Goal: Task Accomplishment & Management: Use online tool/utility

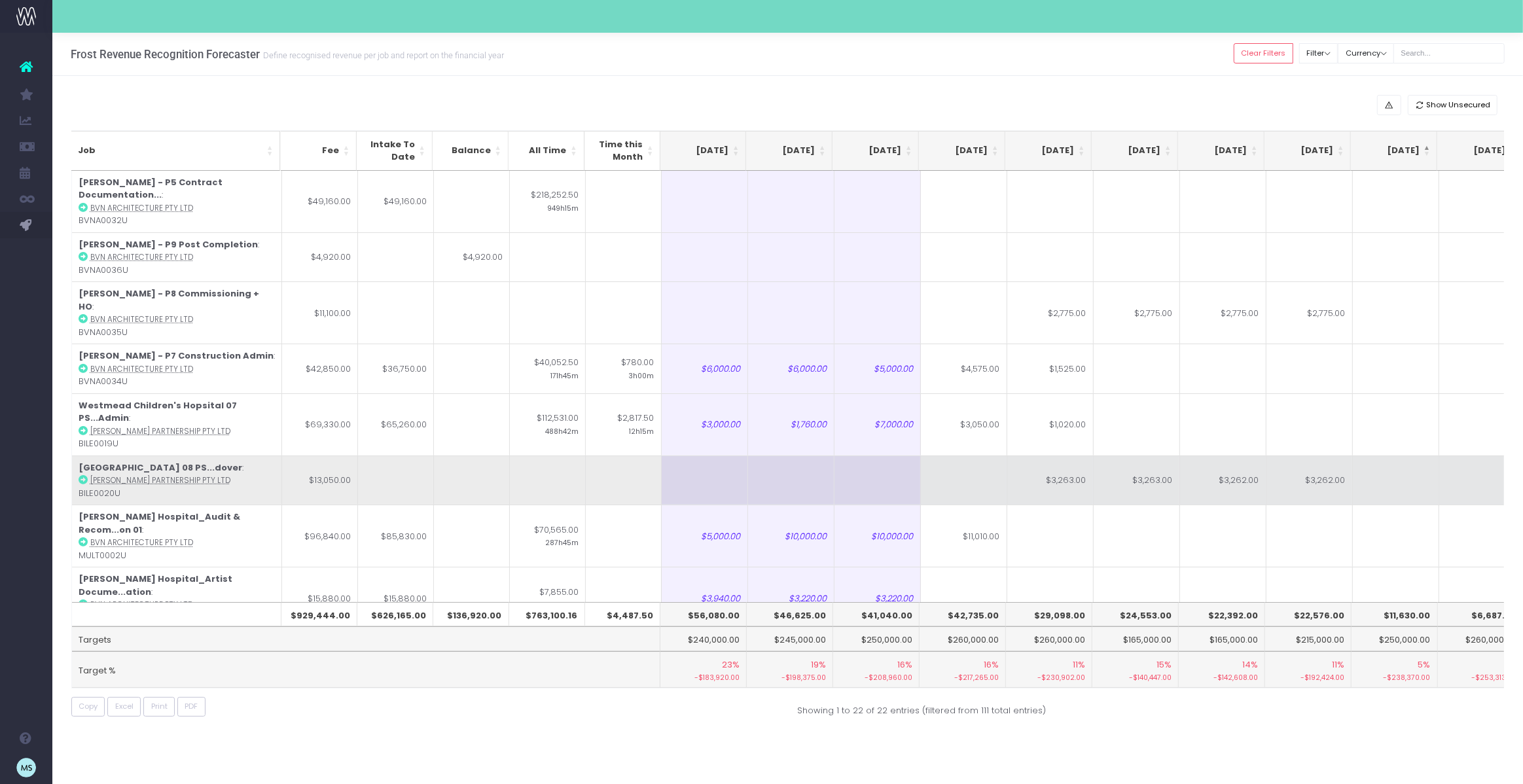
scroll to position [0, 259]
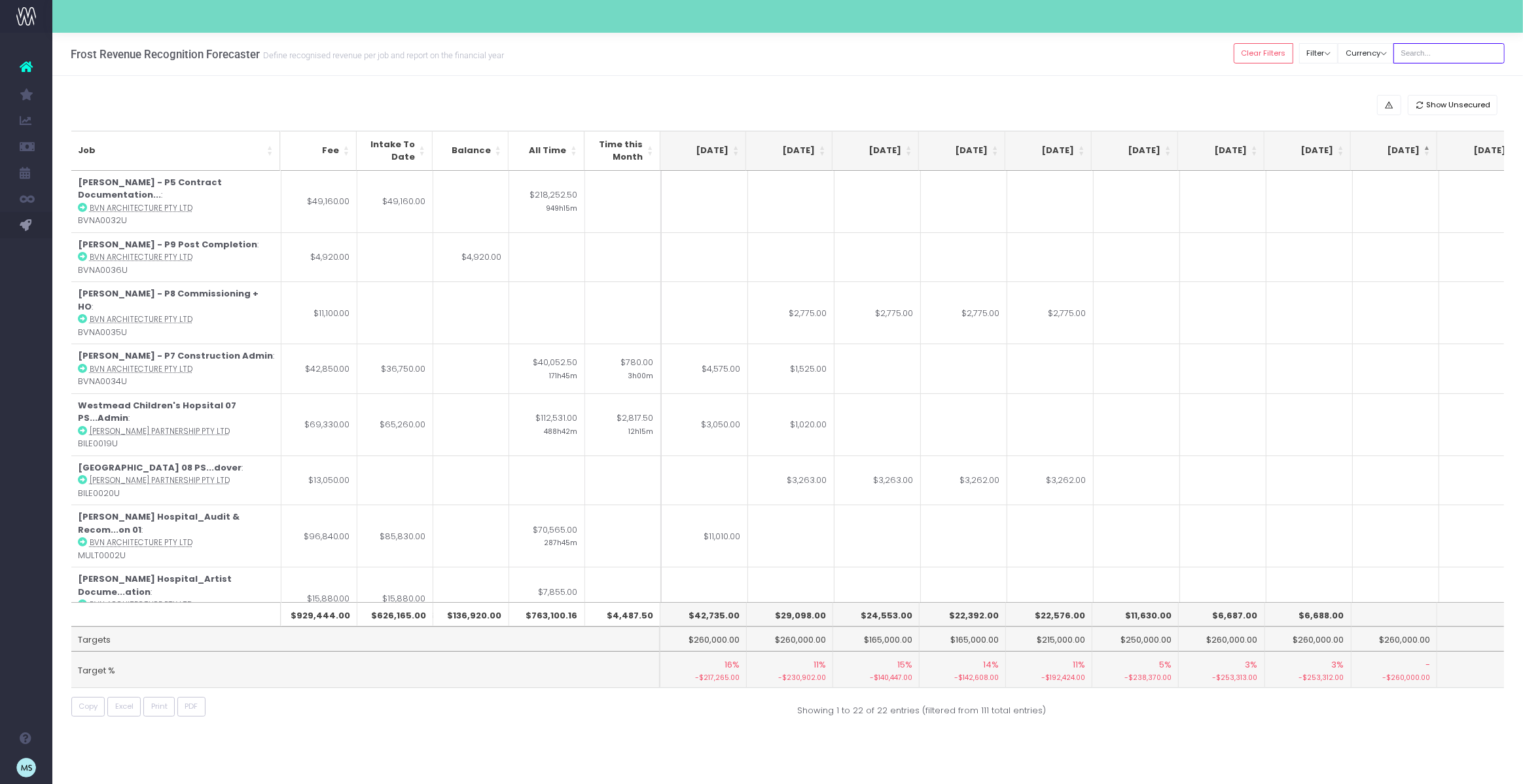
click at [1449, 55] on input "text" at bounding box center [1448, 53] width 111 height 20
type input "westmead"
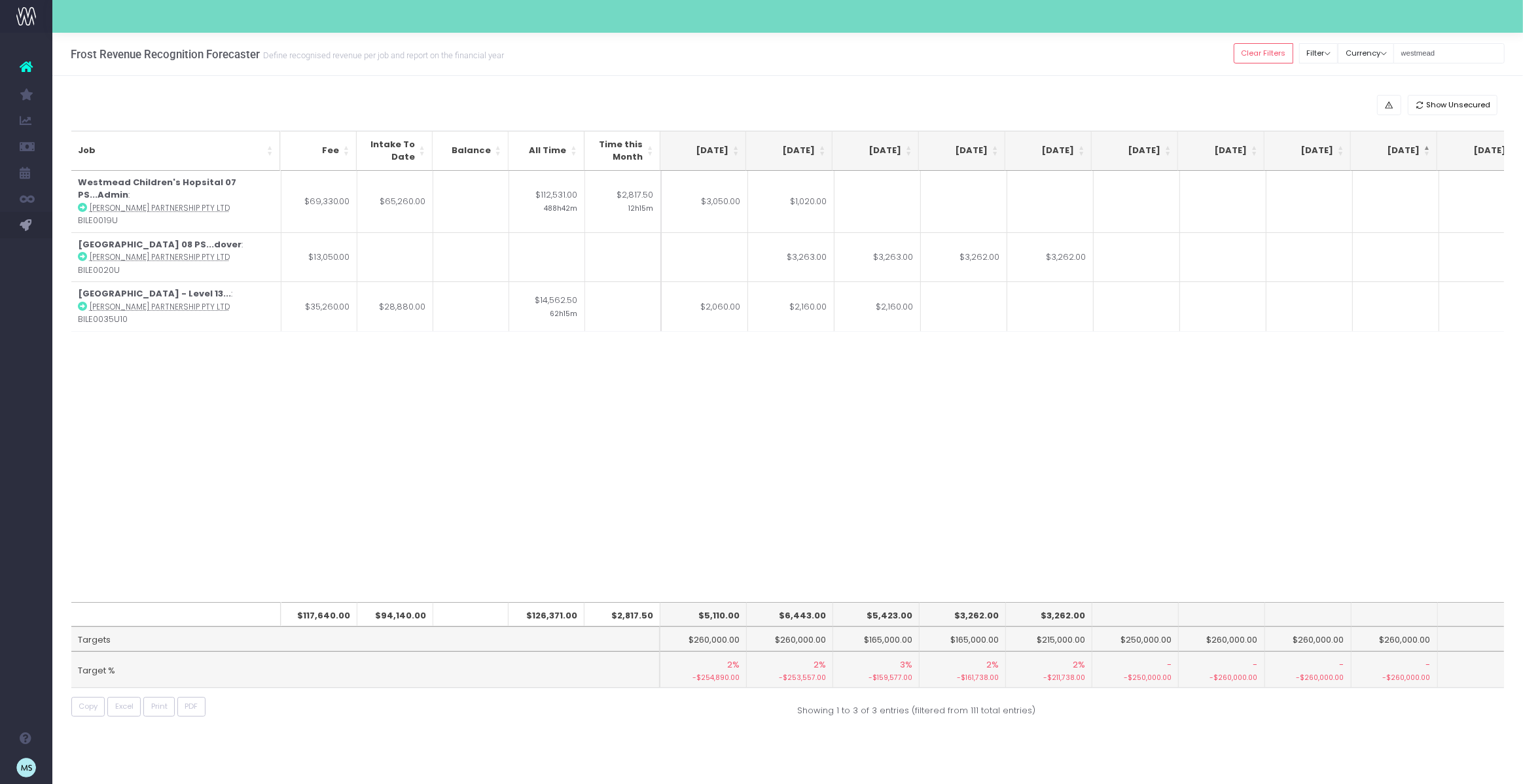
click at [832, 356] on div "Job Fee Intake To Date Balance All Time Time this Month [DATE] Aug [DATE] Oct […" at bounding box center [788, 386] width 1433 height 431
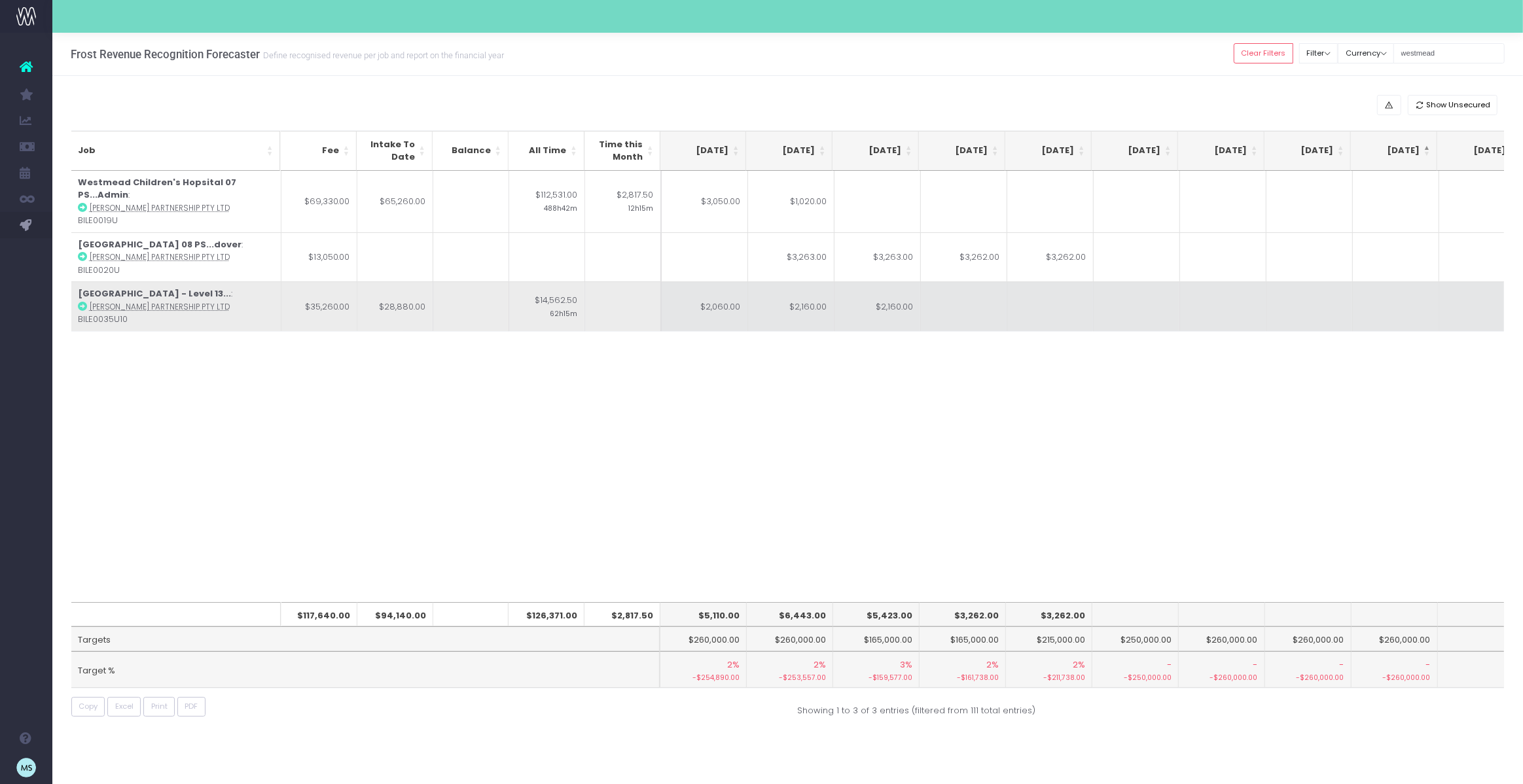
click at [898, 289] on td "$2,160.00" at bounding box center [877, 306] width 86 height 50
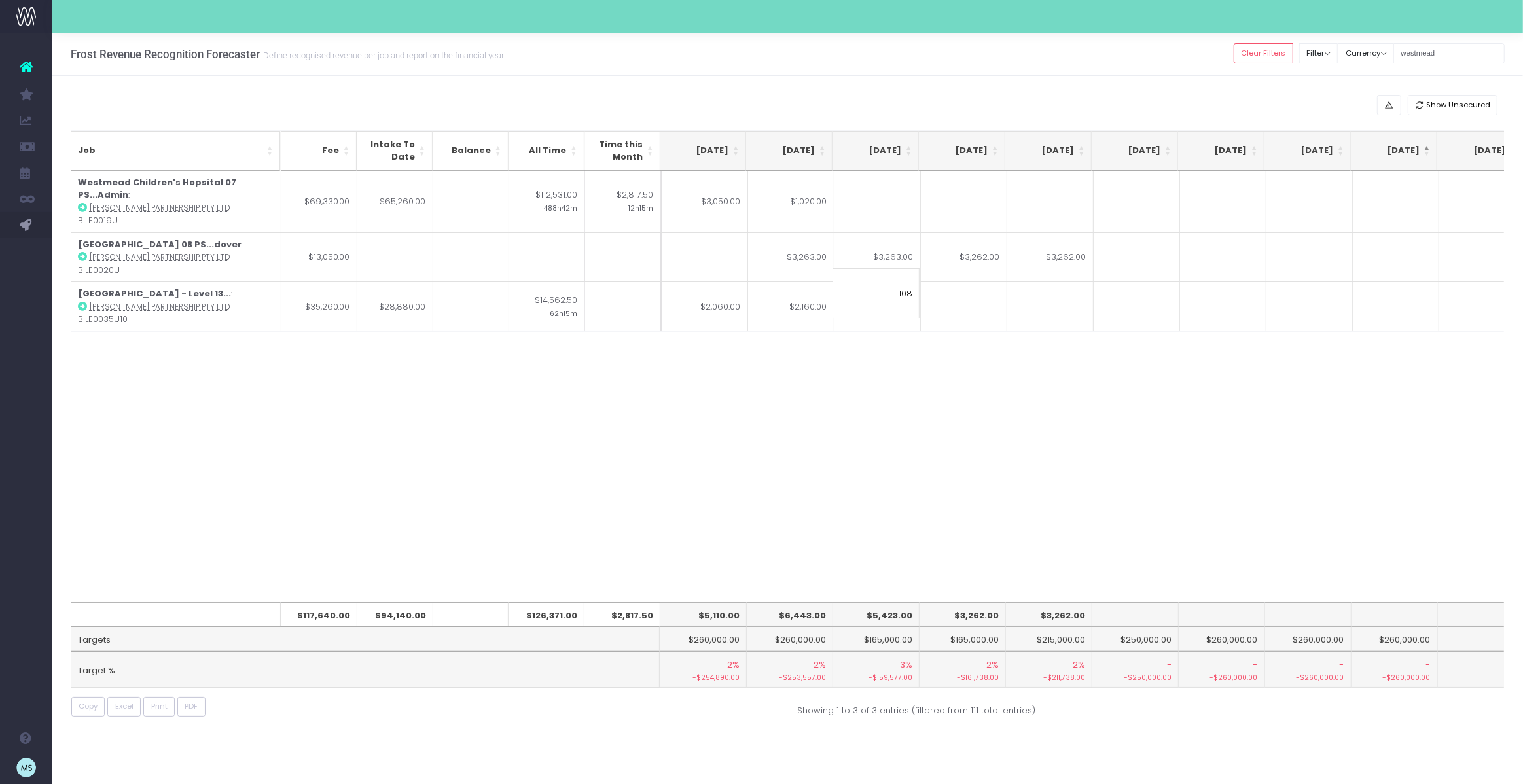
type input "1080"
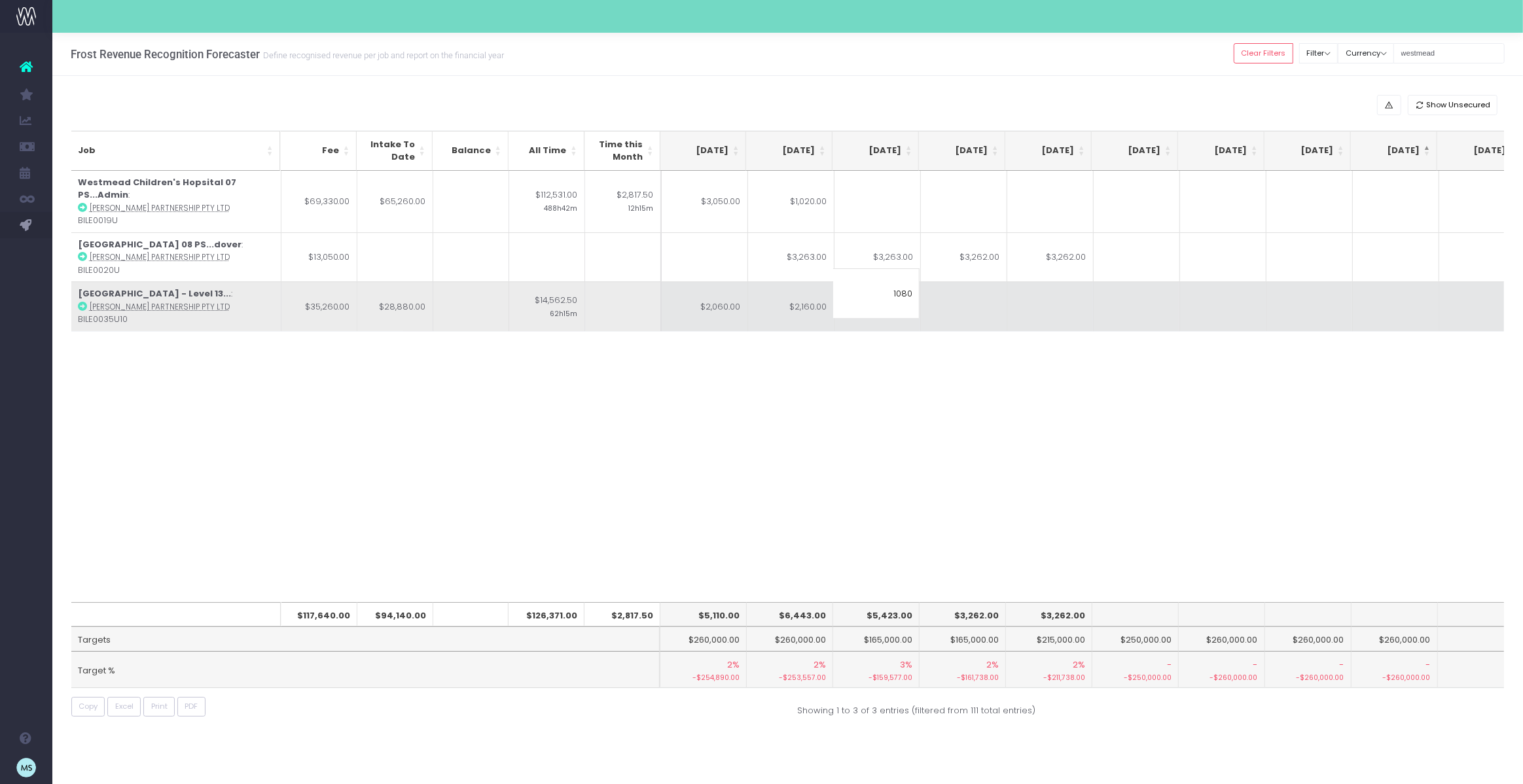
click at [949, 291] on td at bounding box center [964, 306] width 86 height 50
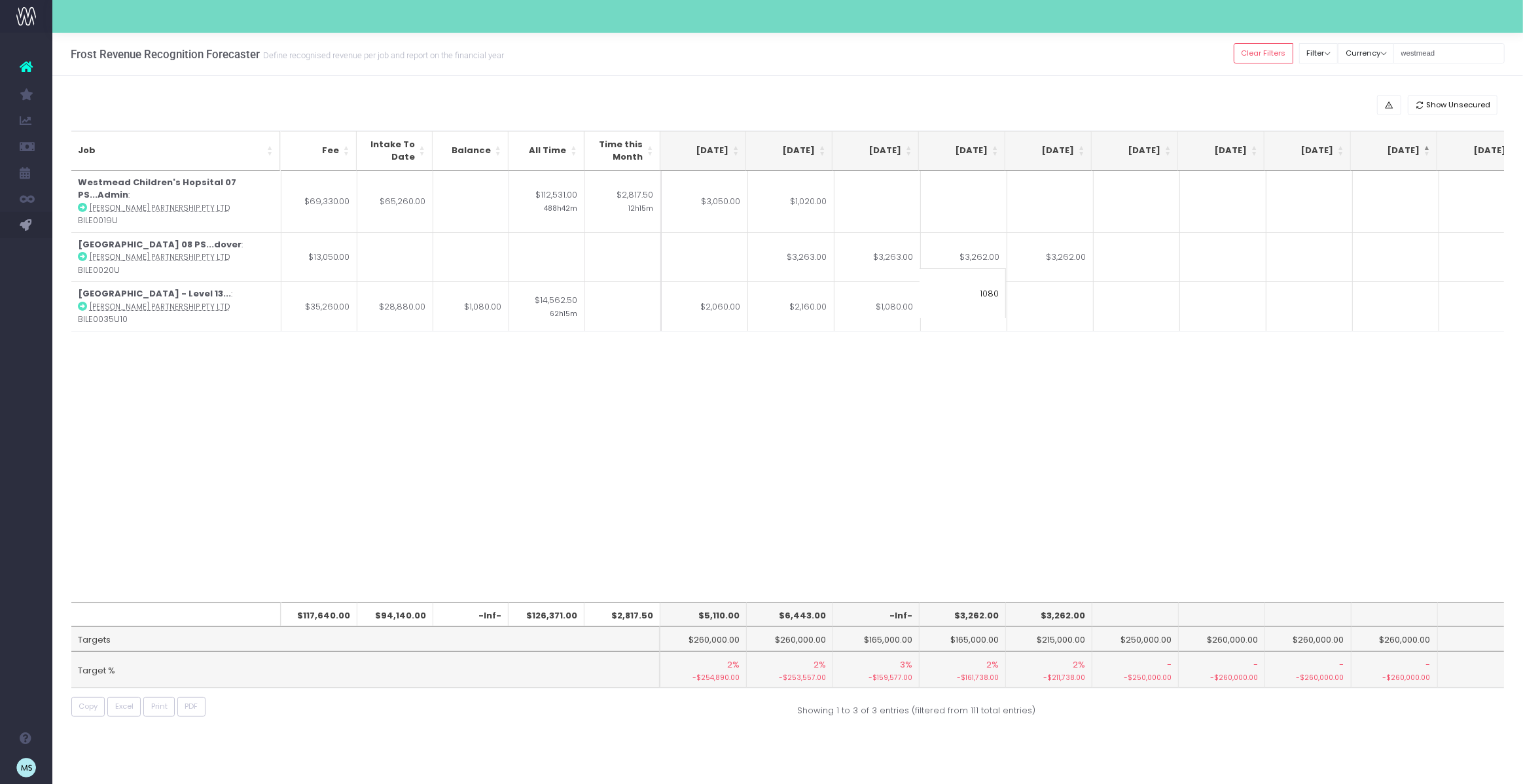
click at [988, 391] on div "Job Fee Intake To Date Balance All Time Time this Month [DATE] Aug [DATE] Oct […" at bounding box center [788, 386] width 1433 height 431
click at [908, 360] on div "Job Fee Intake To Date Balance All Time Time this Month [DATE] Aug [DATE] Oct […" at bounding box center [788, 386] width 1433 height 431
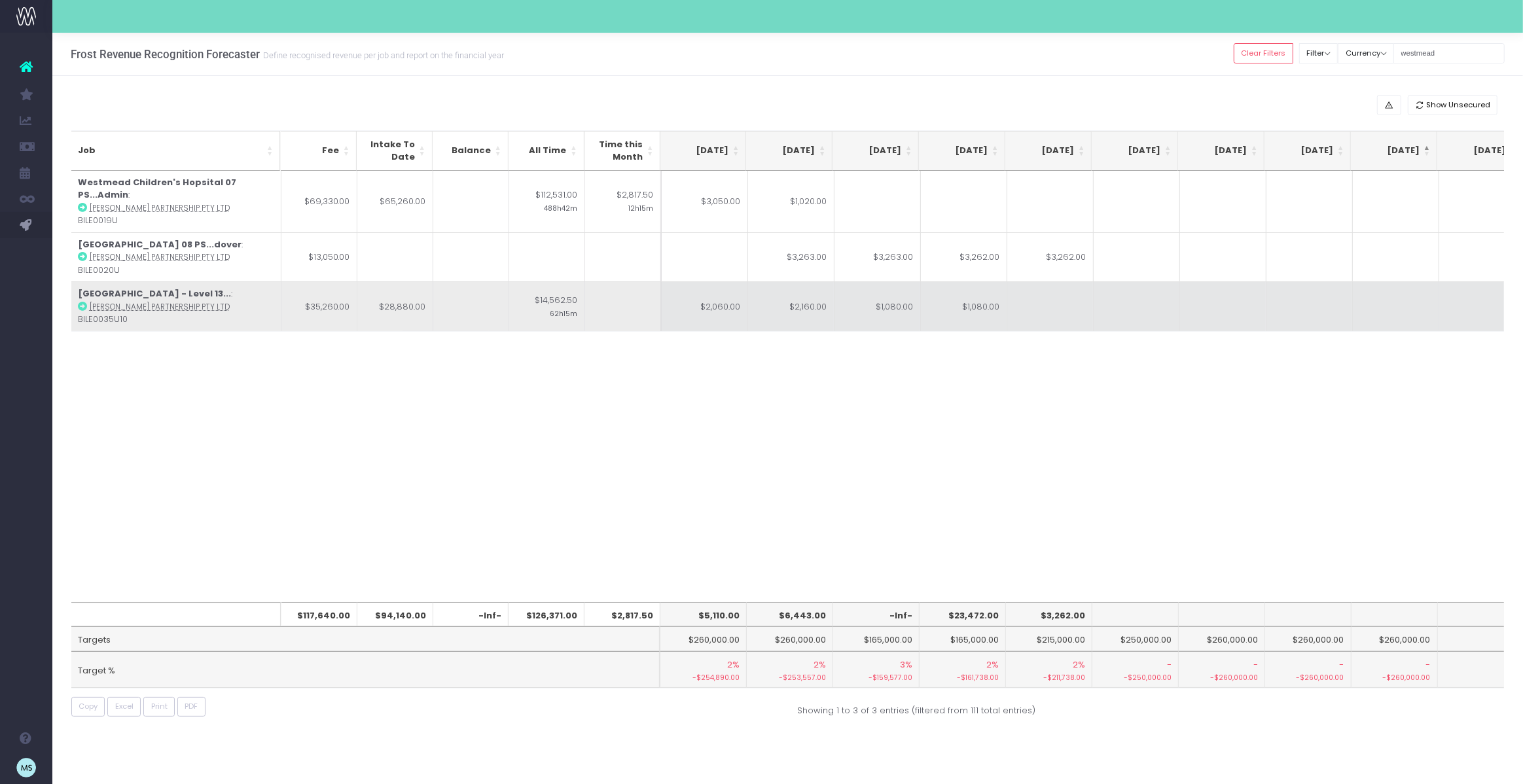
click at [992, 294] on td "$1,080.00" at bounding box center [964, 306] width 86 height 50
type input "$1,080.00"
click at [897, 294] on td "$1,080.00" at bounding box center [877, 306] width 86 height 50
type input "$1,080.00"
click at [801, 292] on td "$2,160.00" at bounding box center [791, 306] width 86 height 50
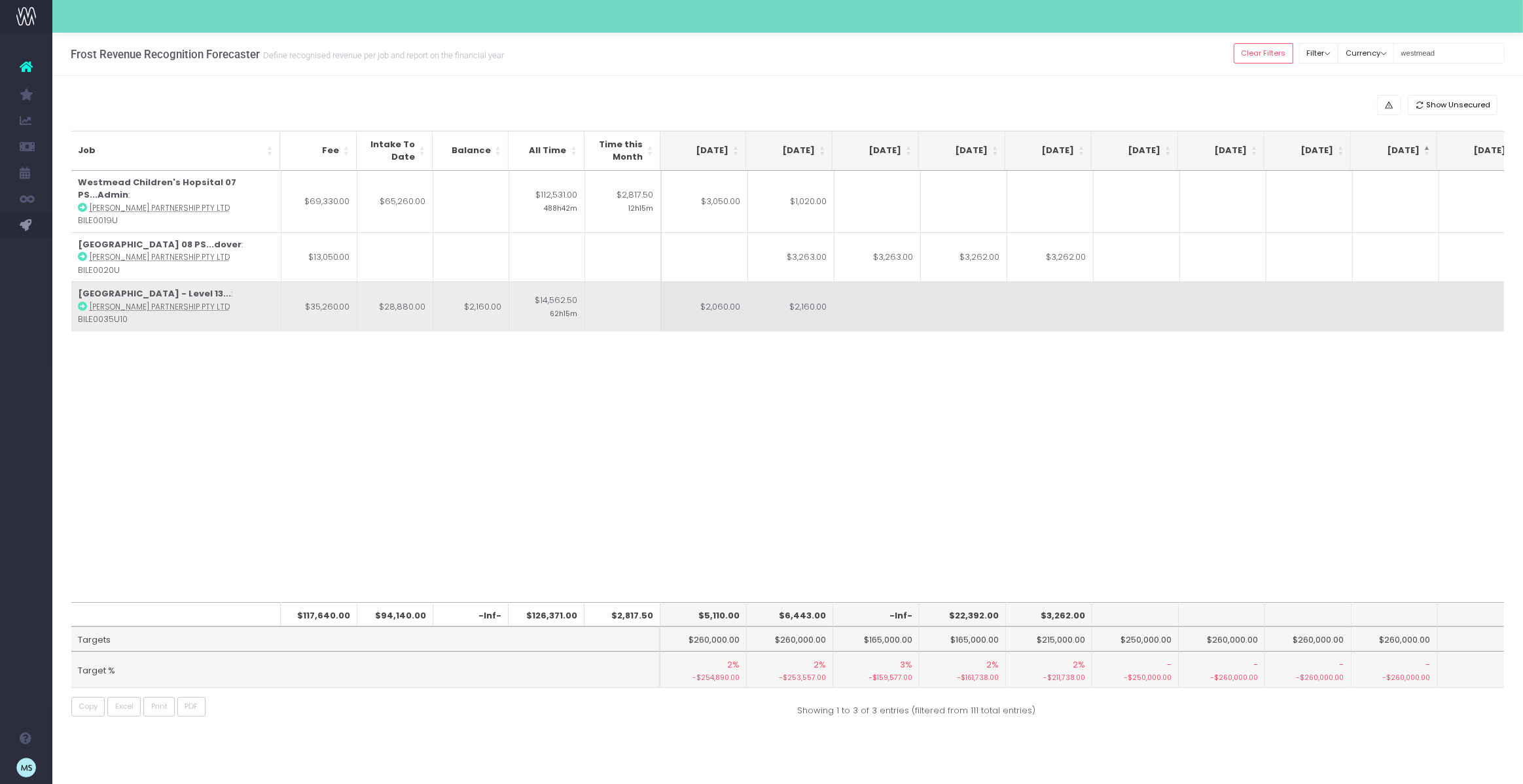
type input "$2,160.00"
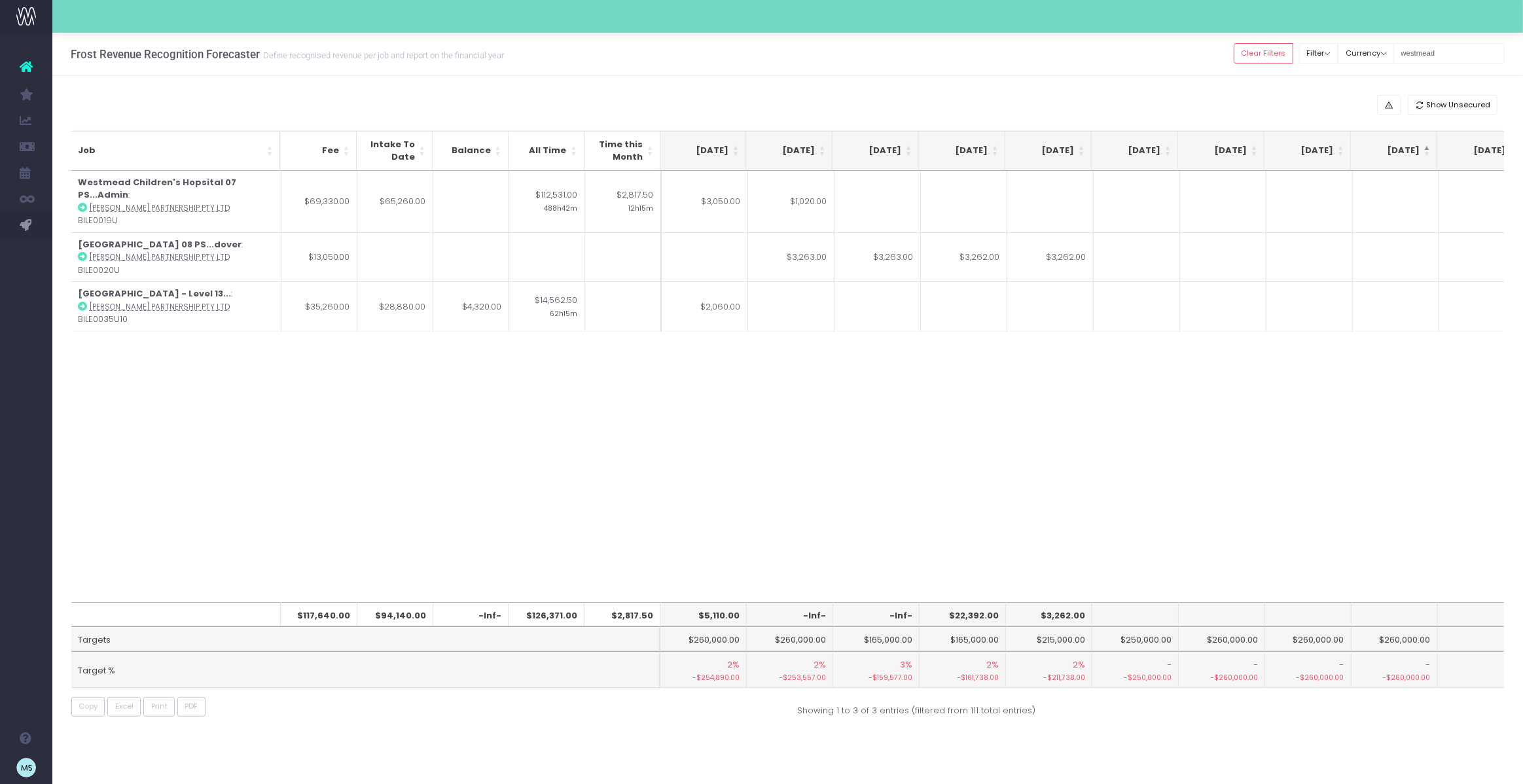
click at [857, 391] on div "Job Fee Intake To Date Balance All Time Time this Month [DATE] Aug [DATE] Oct […" at bounding box center [788, 386] width 1433 height 431
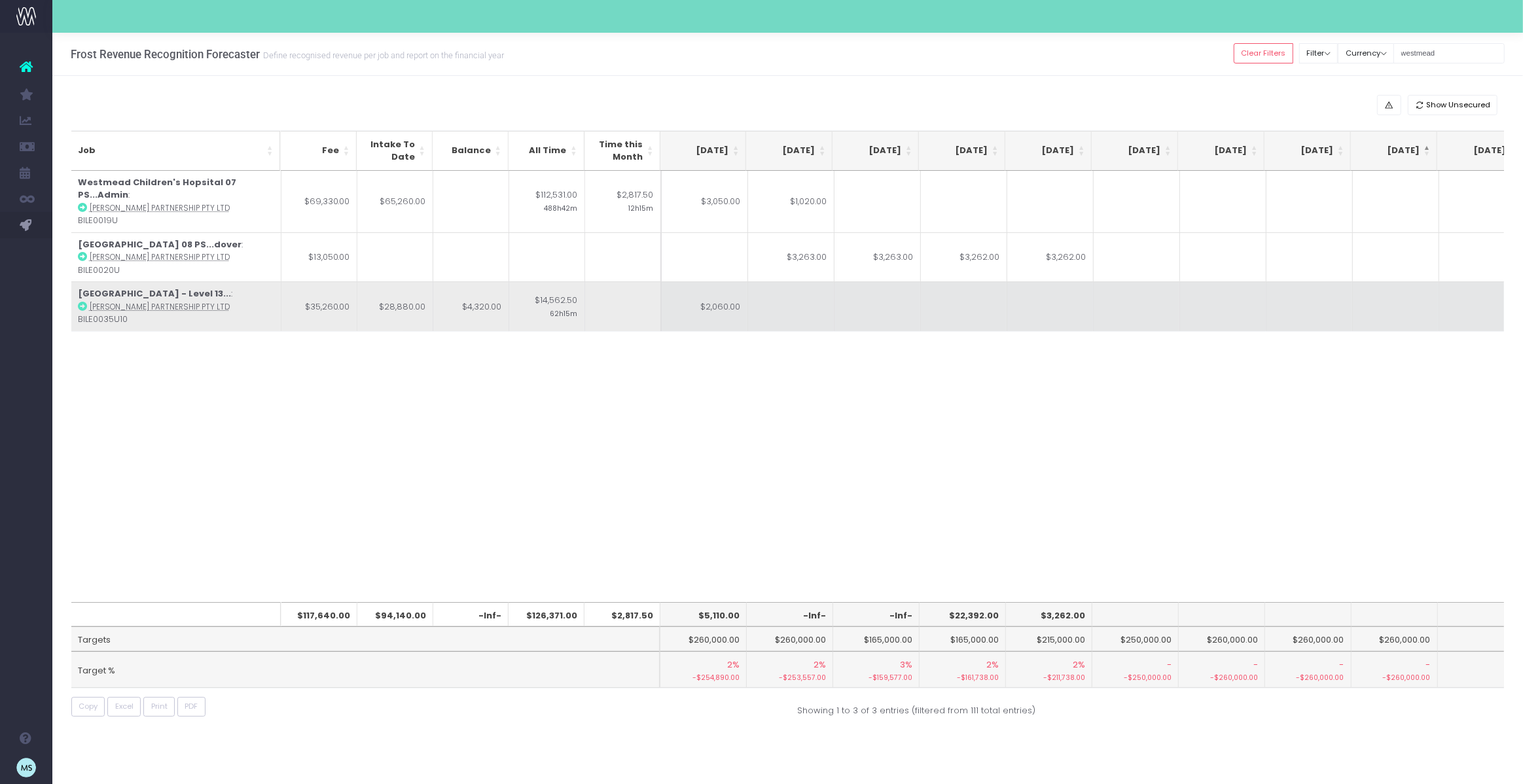
click at [82, 302] on icon at bounding box center [82, 306] width 9 height 9
click at [816, 284] on td at bounding box center [791, 306] width 86 height 50
type input "1440"
click at [855, 286] on td at bounding box center [877, 306] width 86 height 50
type input "1440"
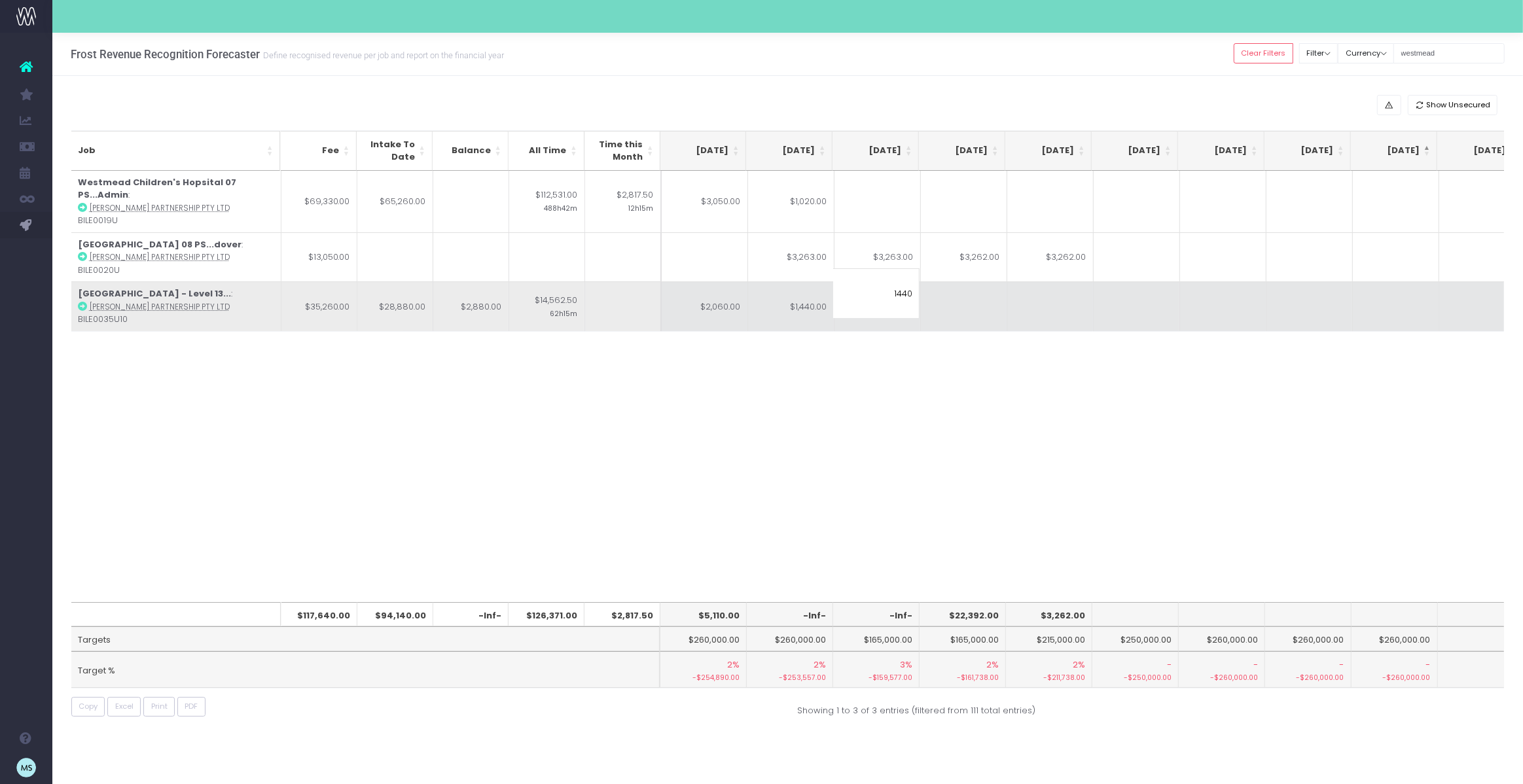
click at [966, 291] on td at bounding box center [964, 306] width 86 height 50
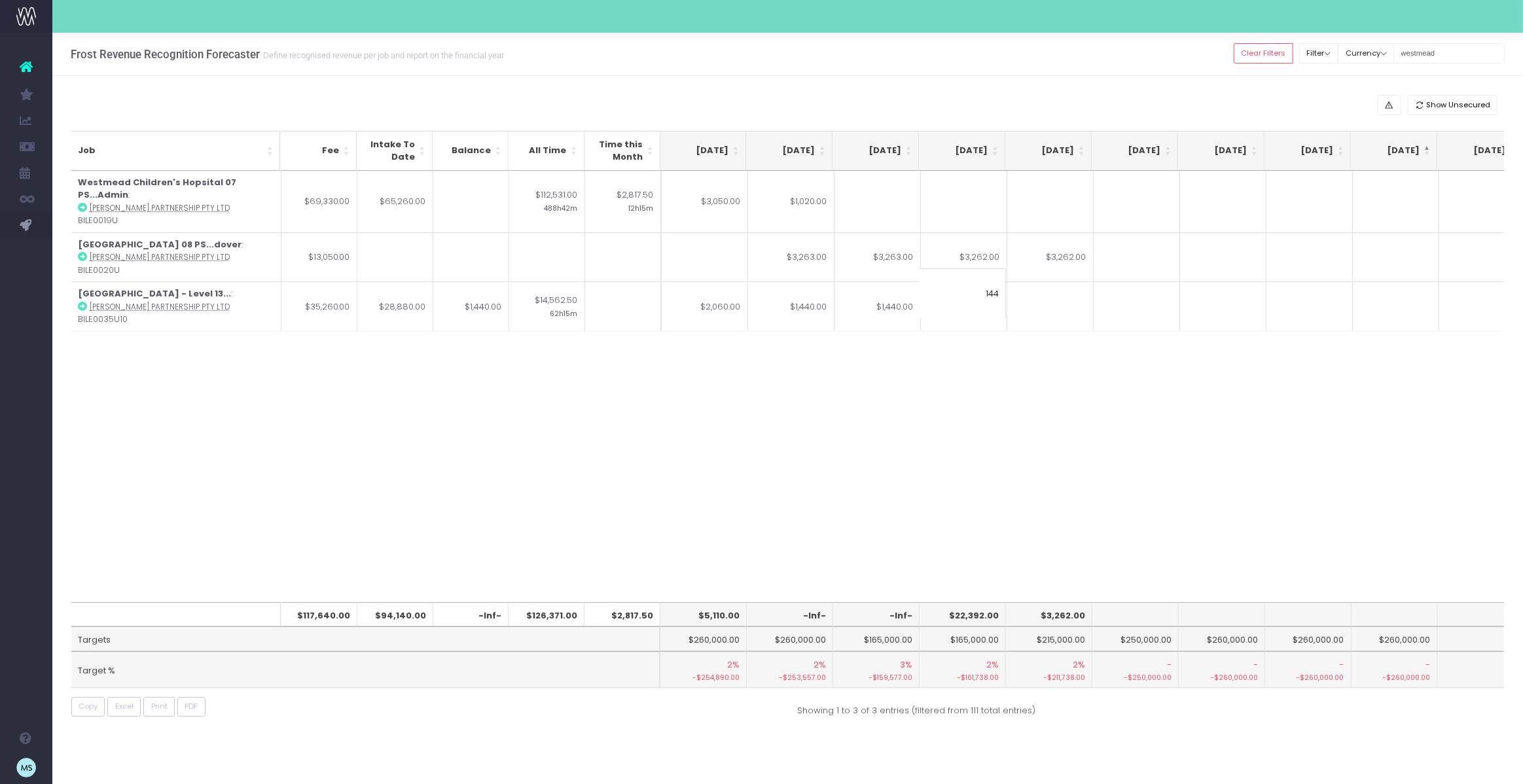
type input "1440"
click at [967, 431] on div "Job Fee Intake To Date Balance All Time Time this Month [DATE] Aug [DATE] Oct […" at bounding box center [788, 386] width 1433 height 431
click at [987, 346] on div "Job Fee Intake To Date Balance All Time Time this Month [DATE] Aug [DATE] Oct […" at bounding box center [788, 386] width 1433 height 431
click at [933, 407] on div "Job Fee Intake To Date Balance All Time Time this Month [DATE] Aug [DATE] Oct […" at bounding box center [788, 386] width 1433 height 431
